Goal: Information Seeking & Learning: Check status

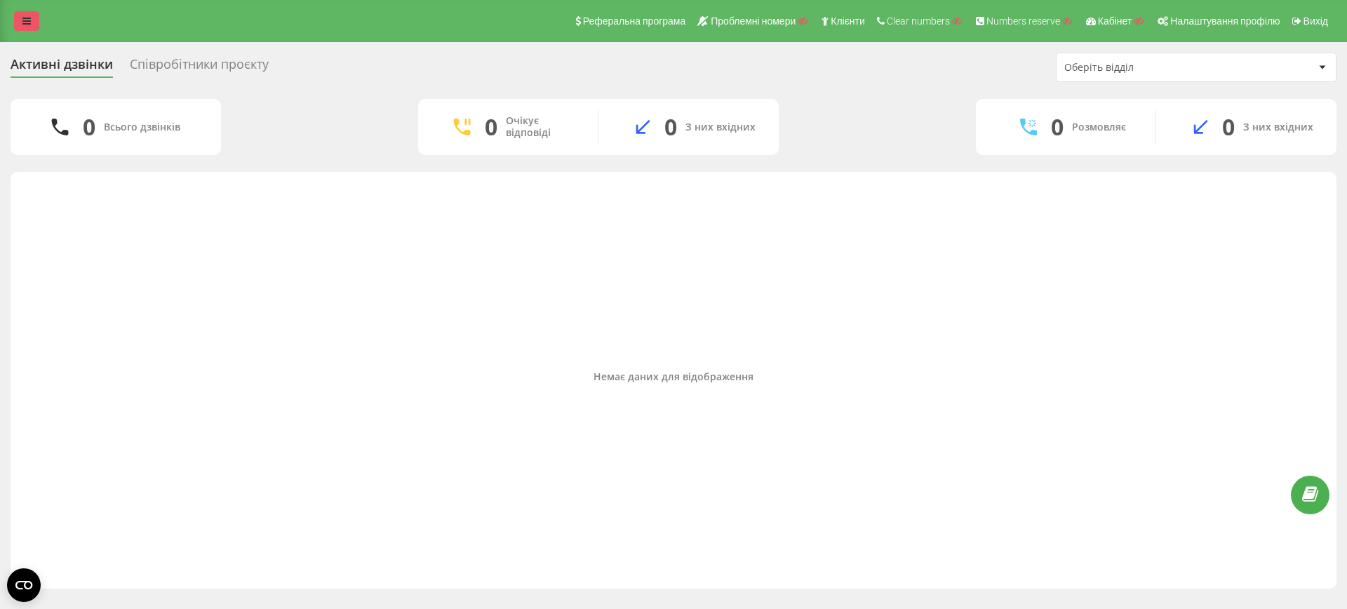
click at [22, 20] on icon at bounding box center [26, 21] width 8 height 10
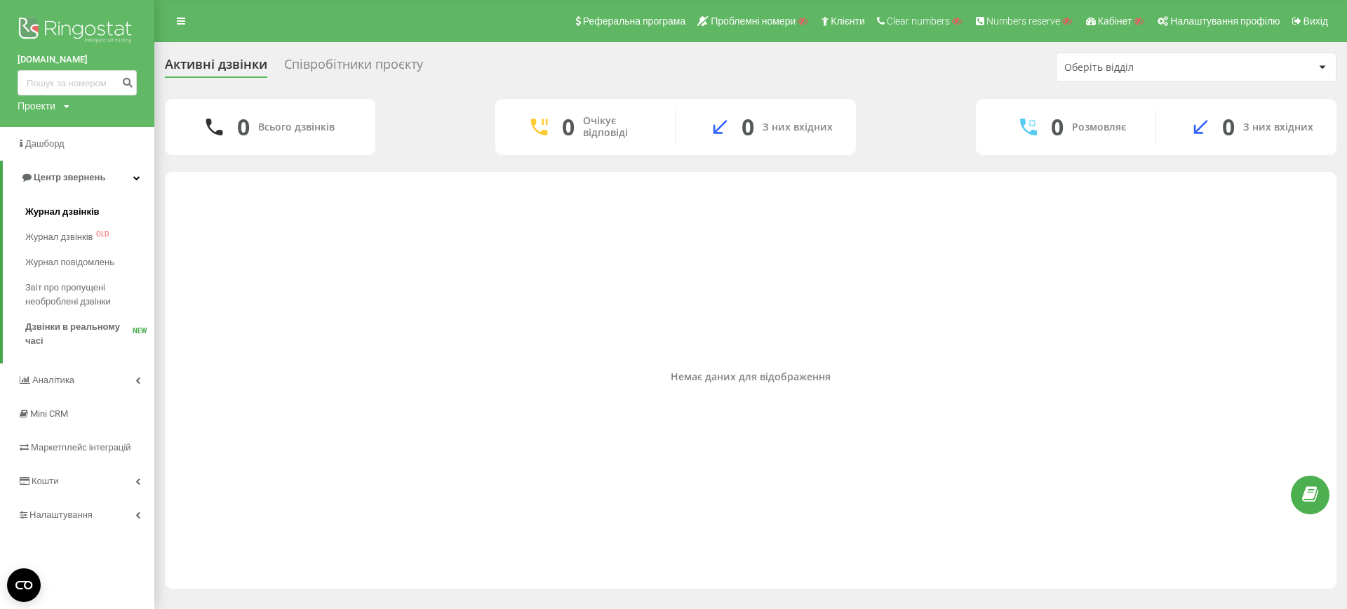
click at [65, 201] on link "Журнал дзвінків" at bounding box center [89, 211] width 129 height 25
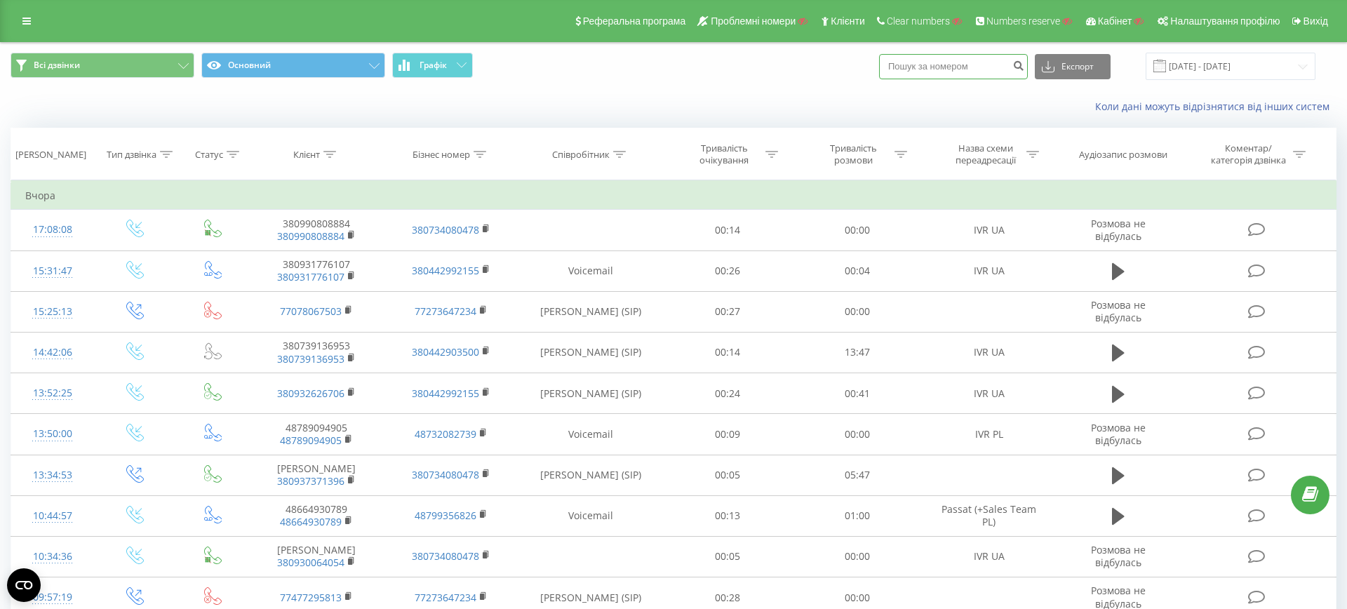
click at [965, 74] on input at bounding box center [953, 66] width 149 height 25
paste input "380672326202"
type input "380672326202"
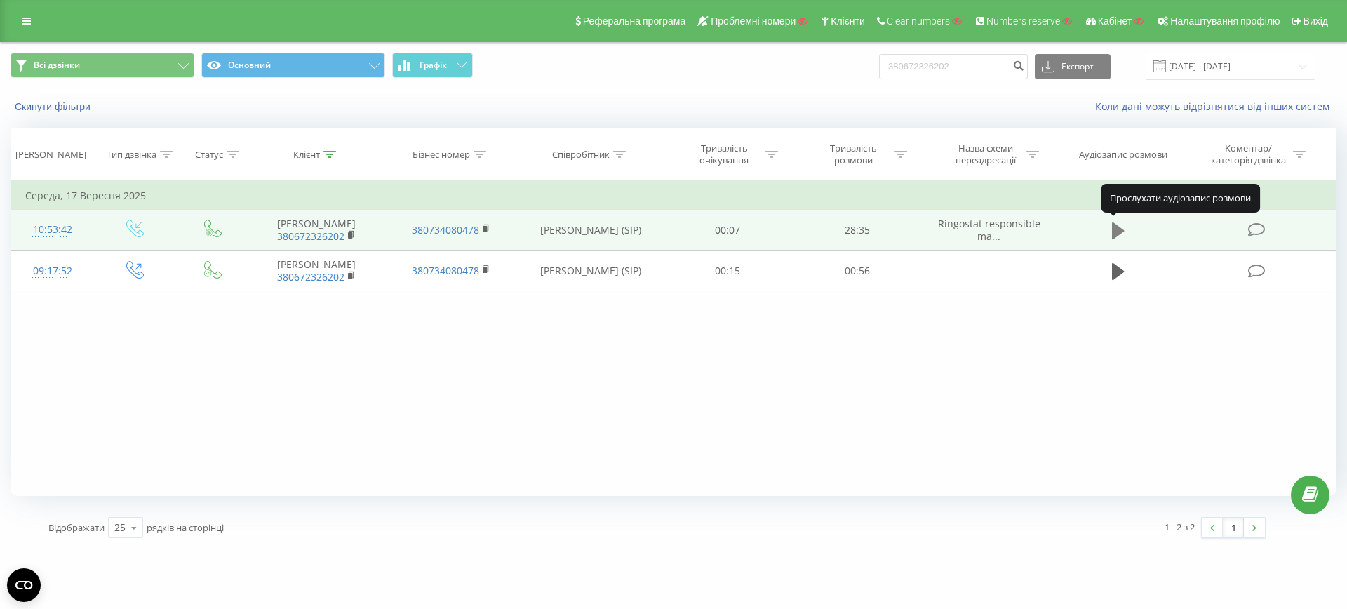
click at [1118, 232] on icon at bounding box center [1118, 230] width 13 height 17
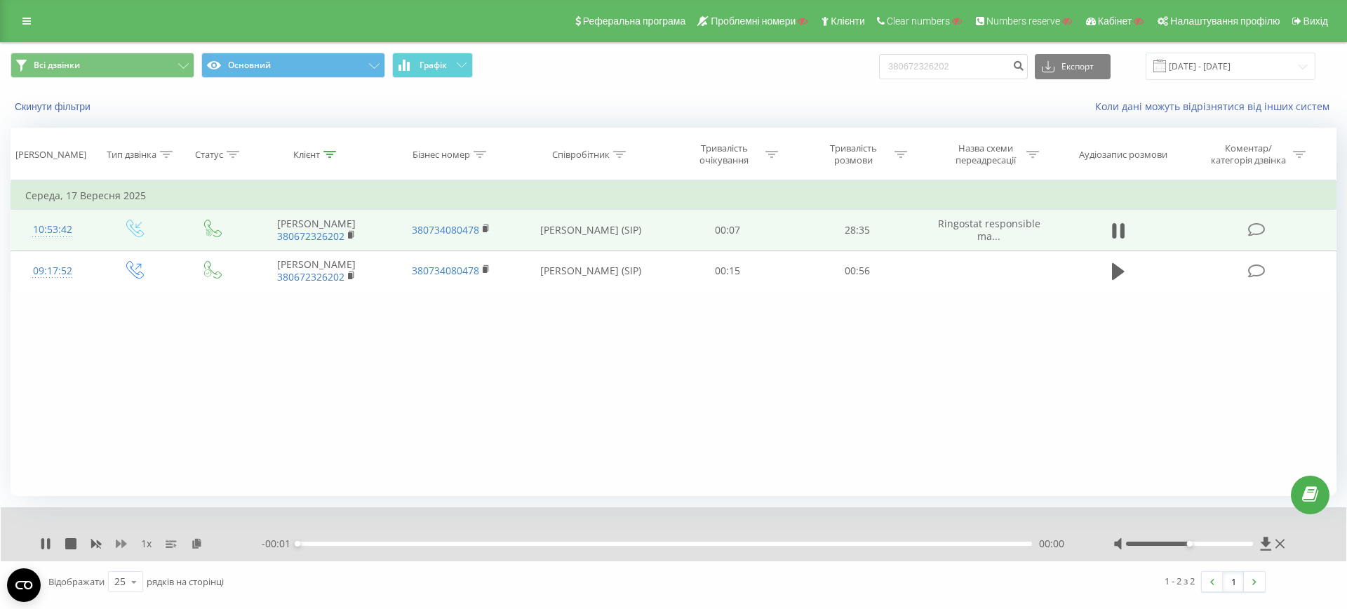
click at [121, 541] on icon at bounding box center [121, 543] width 11 height 11
drag, startPoint x: 1192, startPoint y: 544, endPoint x: 1251, endPoint y: 547, distance: 59.0
click at [1251, 547] on div at bounding box center [1201, 544] width 175 height 14
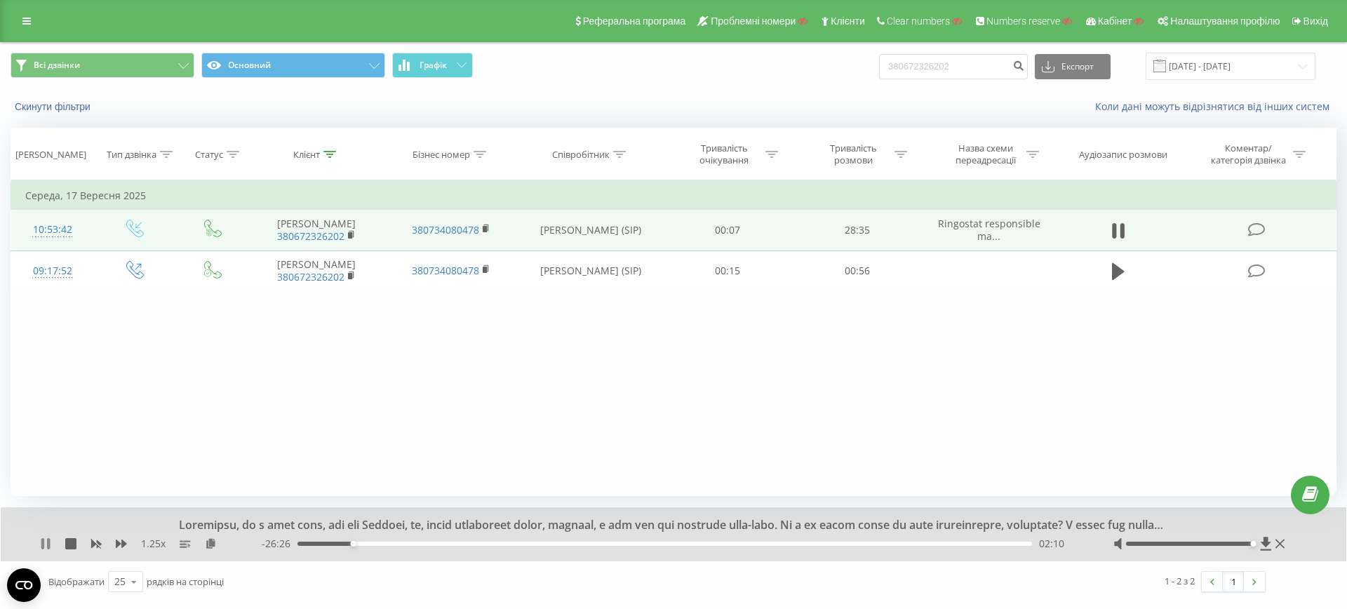
click at [44, 542] on icon at bounding box center [45, 543] width 11 height 11
click at [45, 547] on icon at bounding box center [45, 543] width 11 height 11
click at [41, 542] on icon at bounding box center [45, 543] width 11 height 11
click at [40, 541] on icon at bounding box center [45, 543] width 11 height 11
click at [41, 538] on icon at bounding box center [45, 543] width 11 height 11
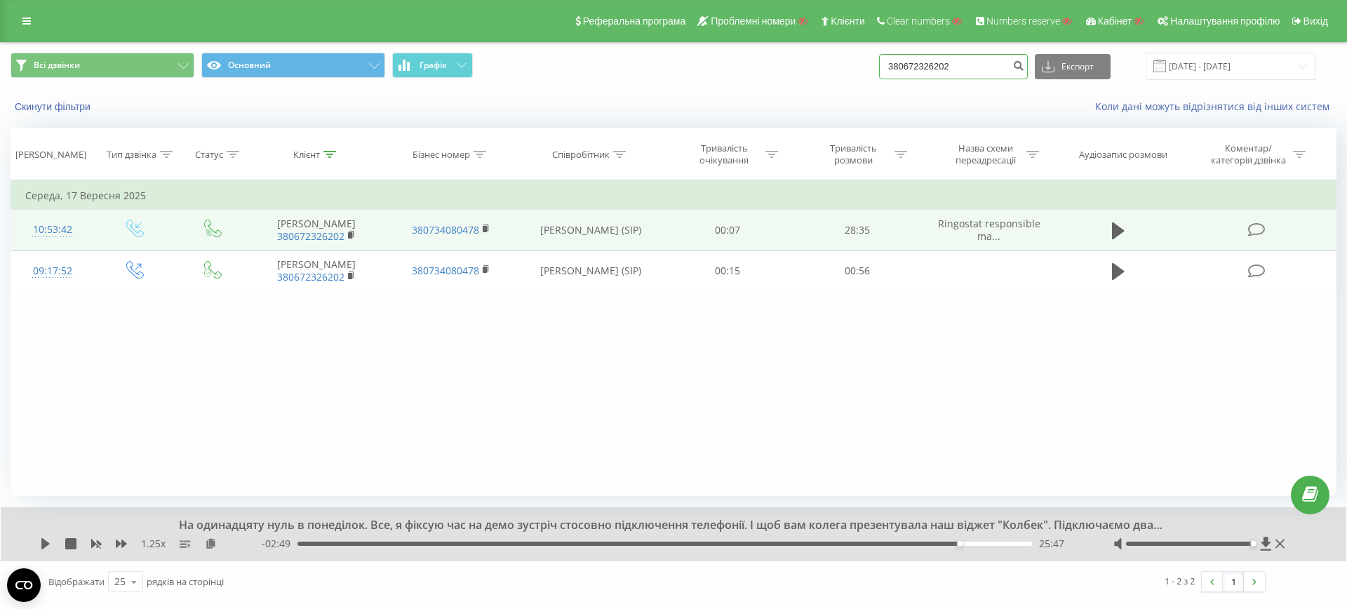
click at [984, 67] on input "380672326202" at bounding box center [953, 66] width 149 height 25
click at [985, 67] on input "380672326202" at bounding box center [953, 66] width 149 height 25
paste input "380990875329"
type input "380990875329"
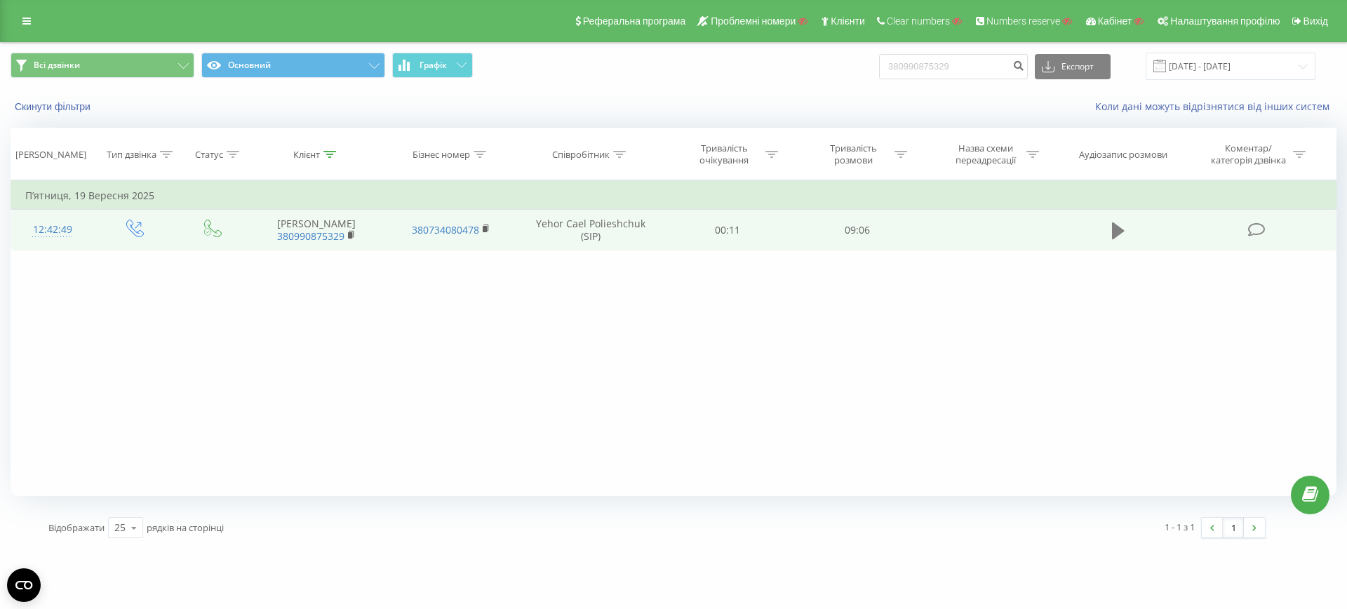
click at [1114, 229] on icon at bounding box center [1118, 230] width 13 height 17
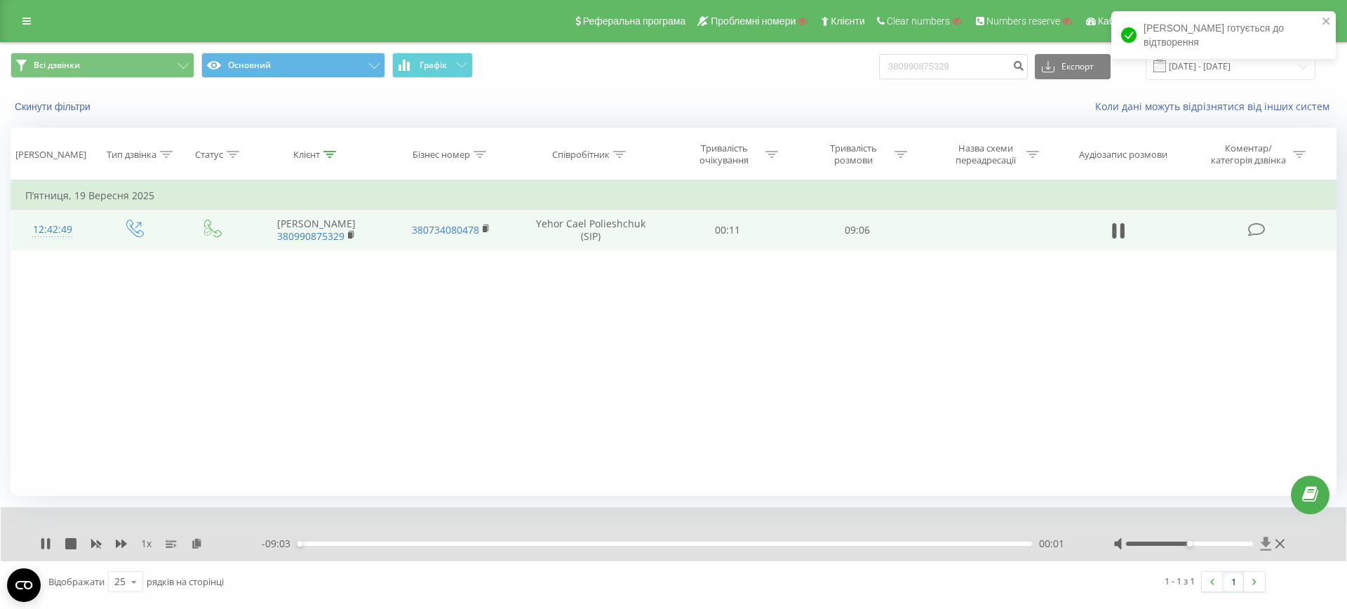
drag, startPoint x: 1186, startPoint y: 546, endPoint x: 1263, endPoint y: 538, distance: 77.6
click at [1263, 538] on div at bounding box center [1201, 544] width 175 height 14
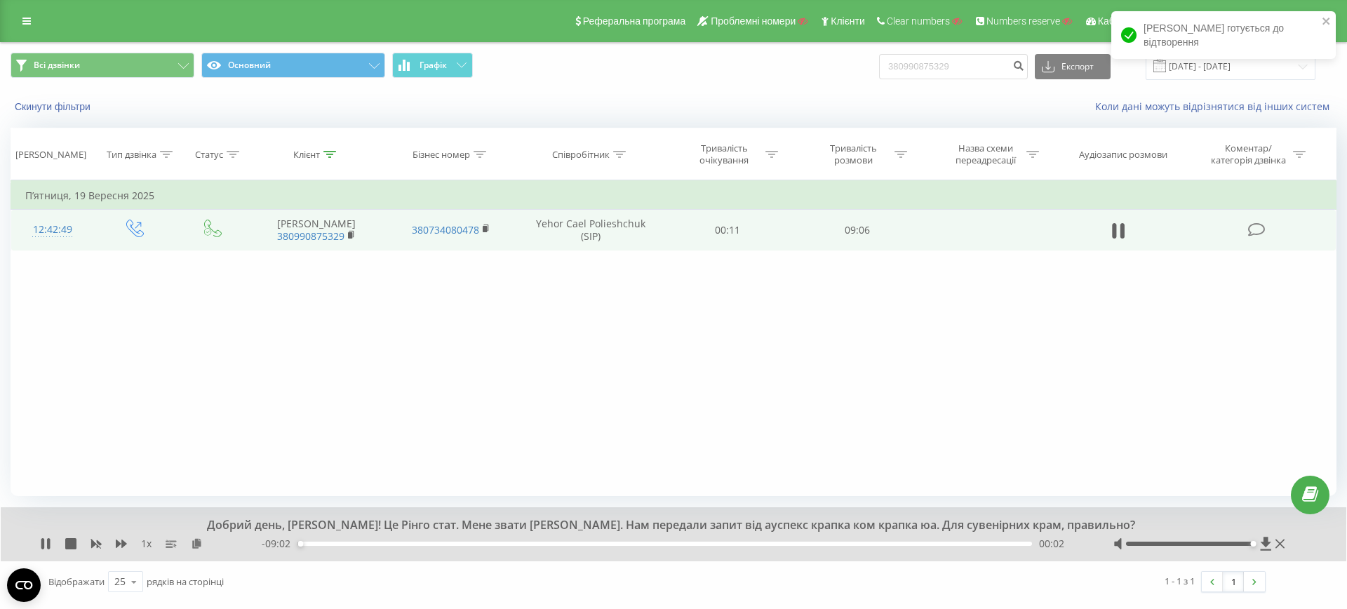
click at [1248, 542] on div at bounding box center [1190, 544] width 128 height 4
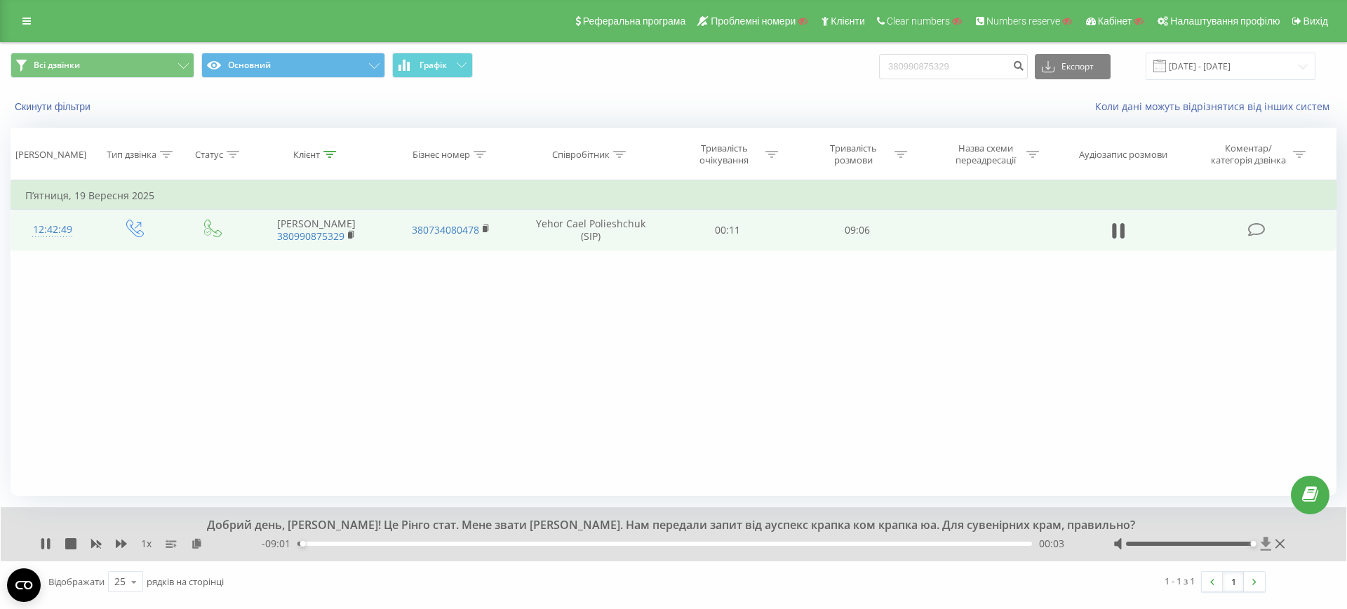
drag, startPoint x: 1251, startPoint y: 543, endPoint x: 1266, endPoint y: 545, distance: 14.8
click at [1265, 545] on div at bounding box center [1201, 544] width 175 height 14
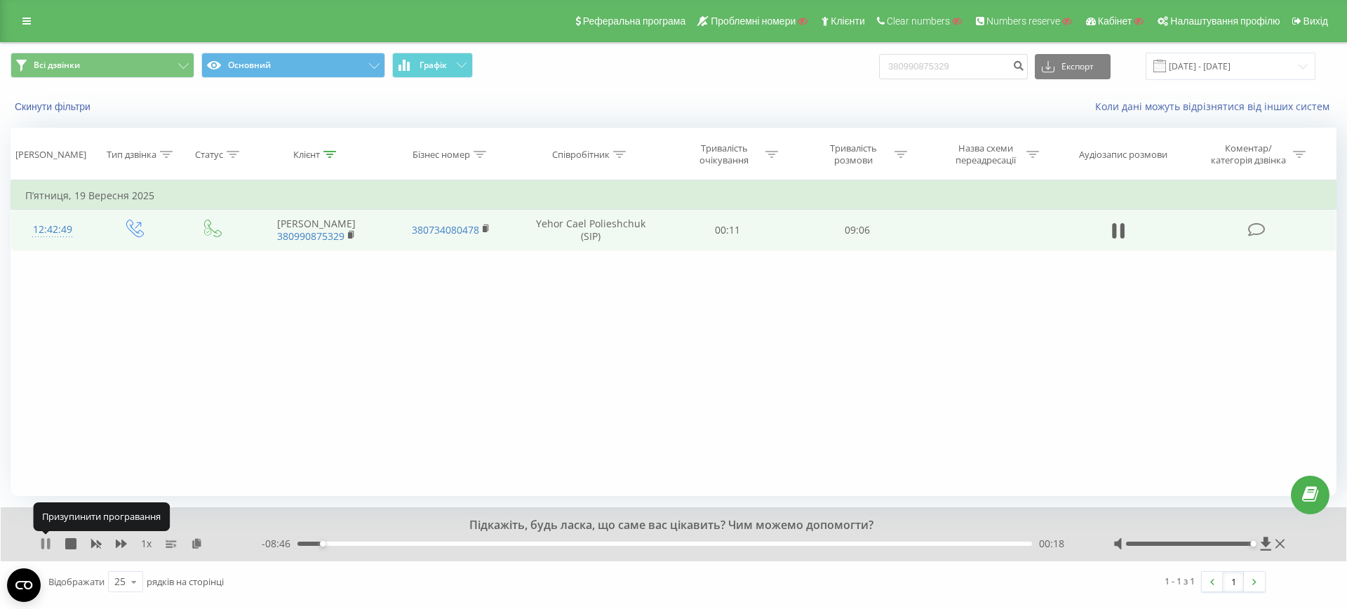
click at [42, 547] on icon at bounding box center [42, 543] width 3 height 11
click at [42, 547] on icon at bounding box center [45, 543] width 8 height 11
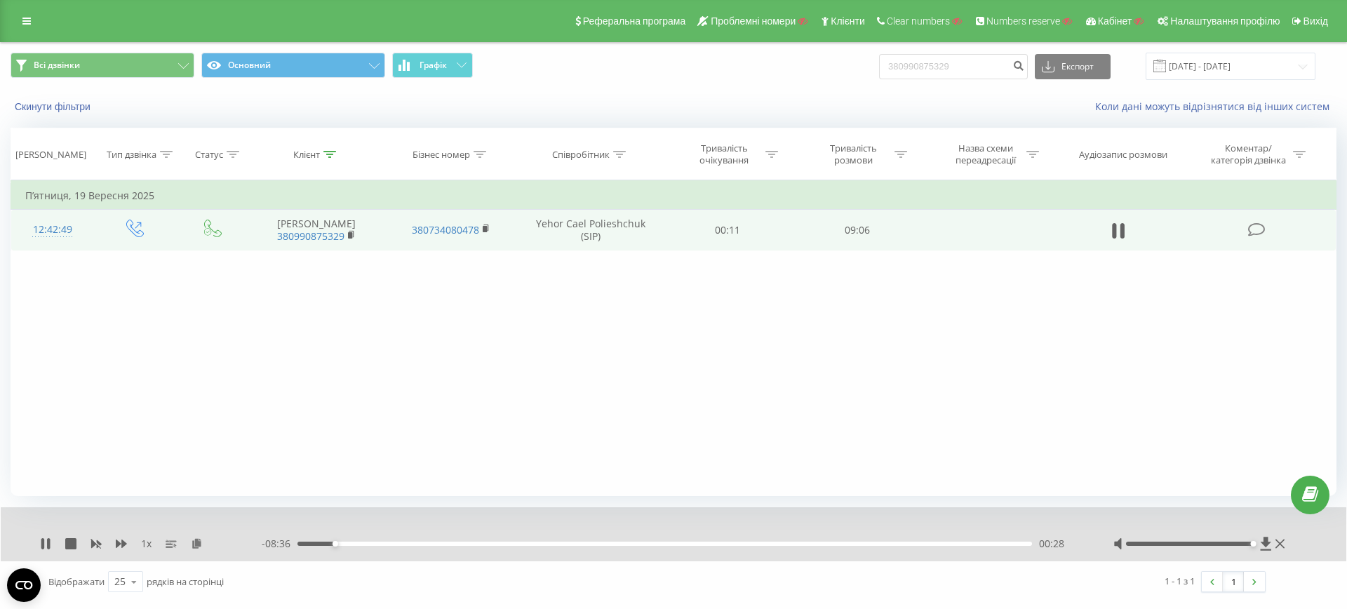
click at [46, 537] on div "1 x" at bounding box center [151, 544] width 222 height 14
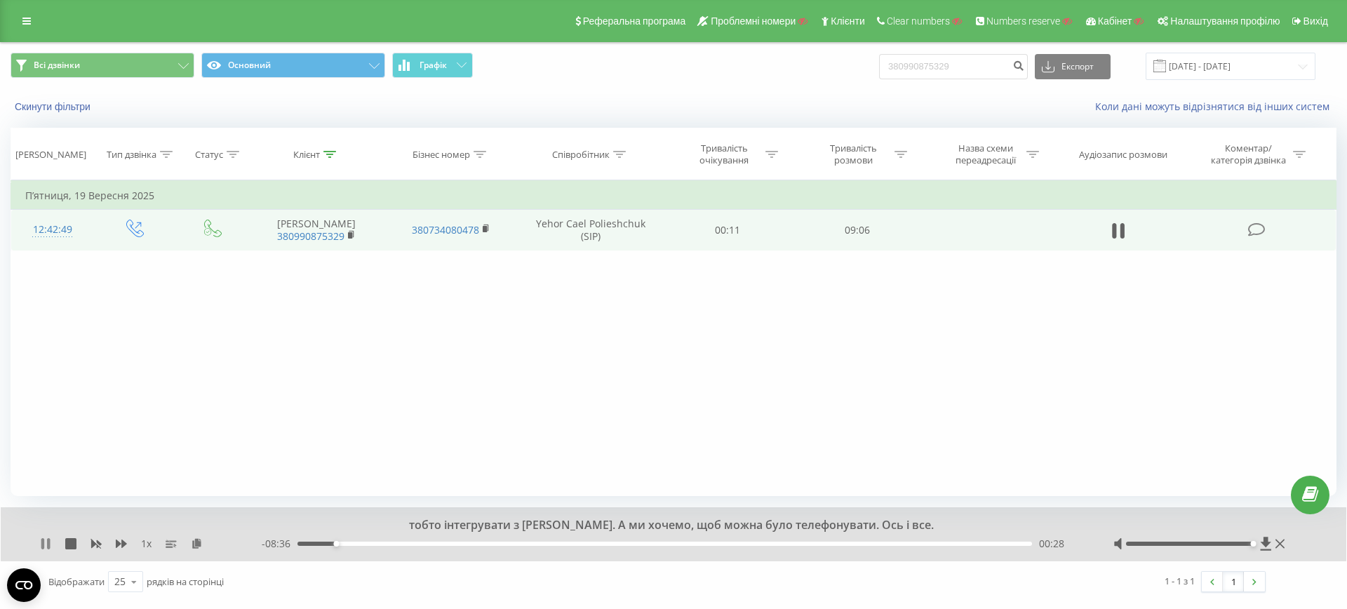
click at [46, 543] on icon at bounding box center [45, 543] width 11 height 11
click at [46, 543] on icon at bounding box center [45, 543] width 8 height 11
click at [45, 543] on icon at bounding box center [45, 543] width 11 height 11
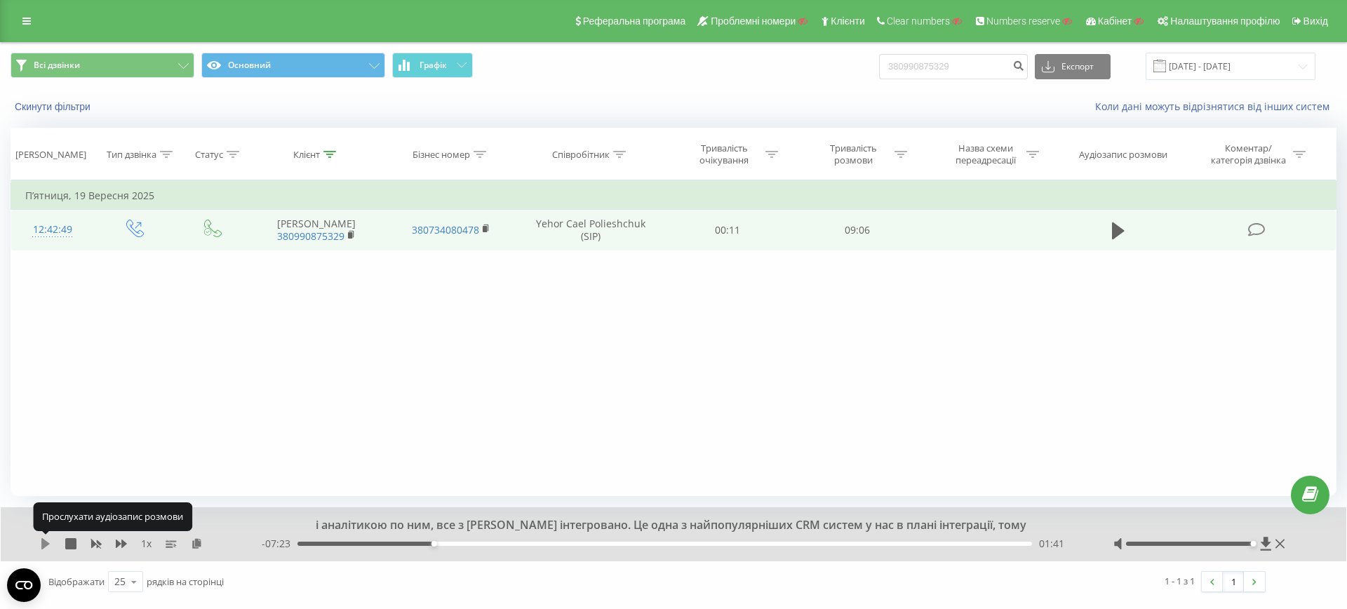
click at [45, 542] on icon at bounding box center [45, 543] width 8 height 11
